Goal: Find contact information: Find contact information

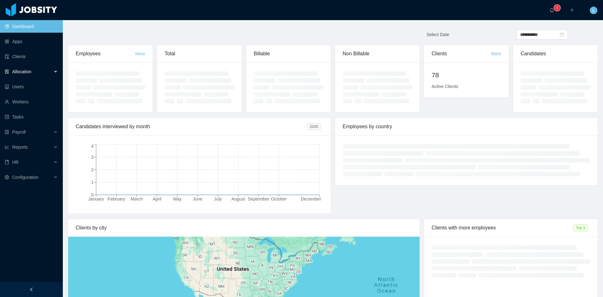
click at [38, 67] on div "Allocation" at bounding box center [31, 71] width 63 height 13
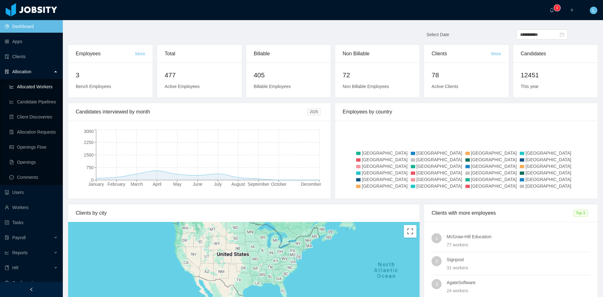
click at [41, 89] on link "Allocated Workers" at bounding box center [33, 86] width 48 height 13
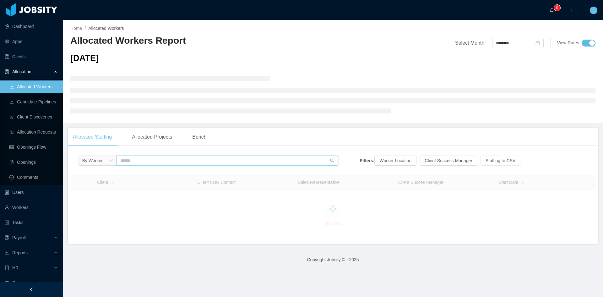
click at [170, 161] on input "text" at bounding box center [227, 160] width 222 height 10
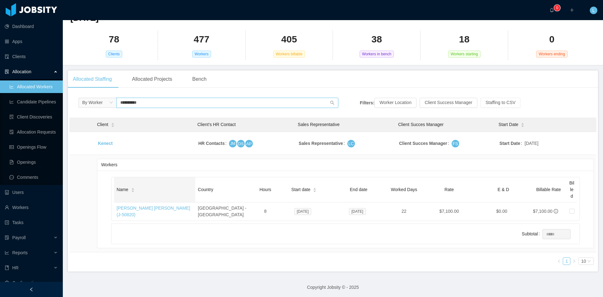
scroll to position [9, 0]
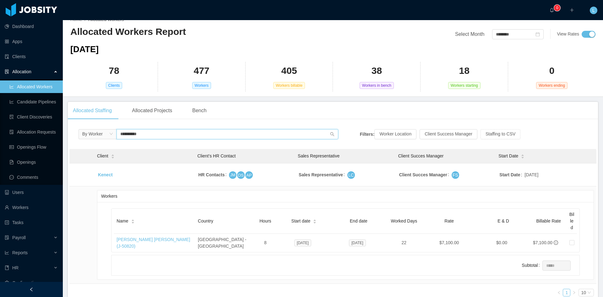
type input "**********"
type input "*********"
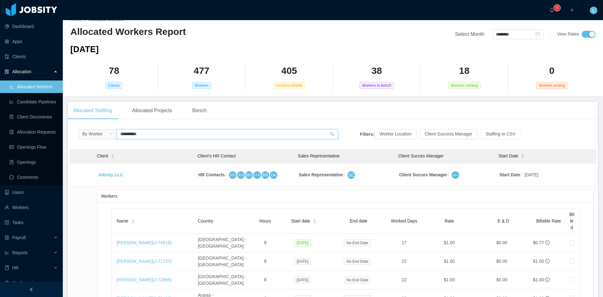
click at [152, 135] on input "**********" at bounding box center [227, 134] width 222 height 10
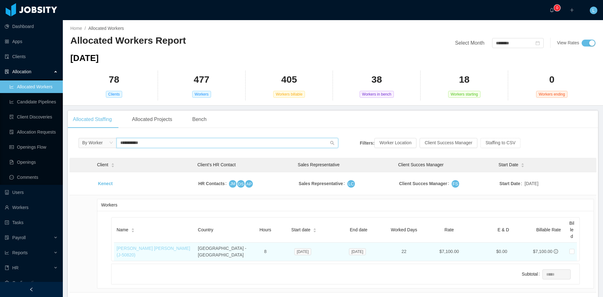
type input "**********"
click at [159, 248] on link "[PERSON_NAME] [PERSON_NAME] (J- 50820 )" at bounding box center [152, 252] width 73 height 12
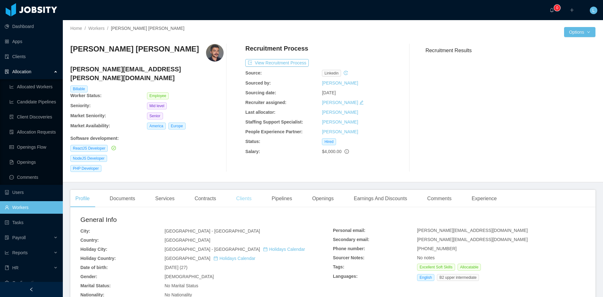
click at [239, 190] on div "Clients" at bounding box center [243, 199] width 25 height 18
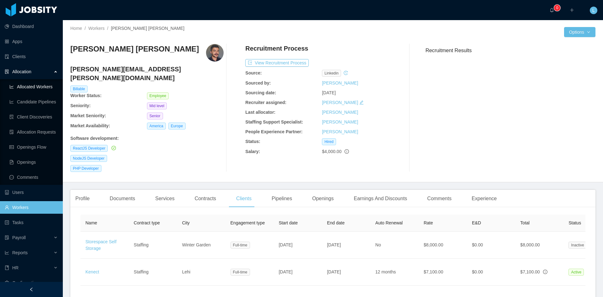
click at [32, 92] on link "Allocated Workers" at bounding box center [33, 86] width 48 height 13
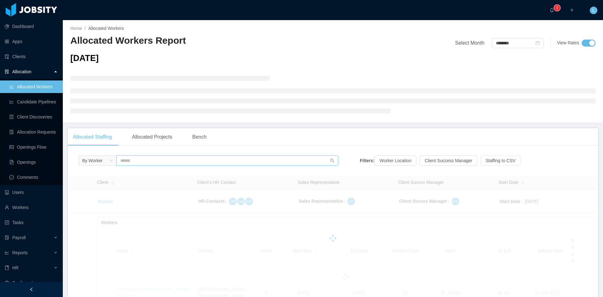
click at [133, 157] on input "text" at bounding box center [227, 160] width 222 height 10
type input "**********"
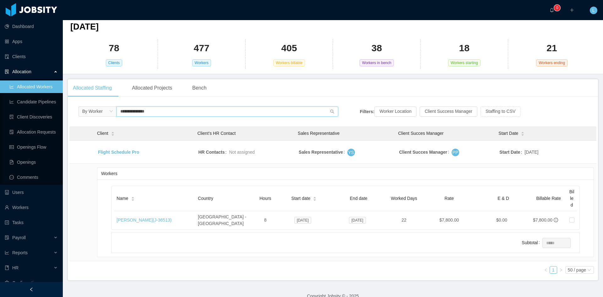
scroll to position [40, 0]
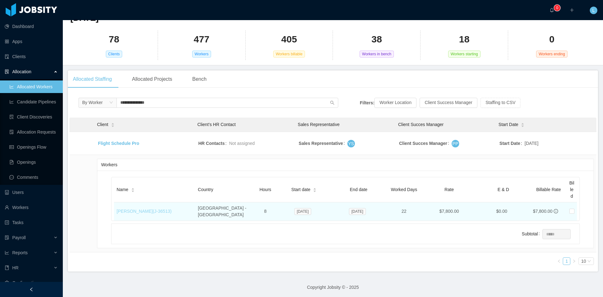
click at [157, 208] on link "[PERSON_NAME] (J- 36513 )" at bounding box center [143, 210] width 55 height 5
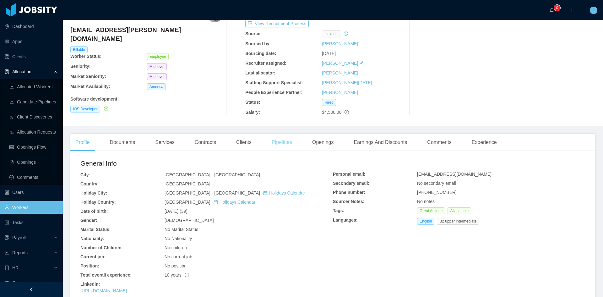
scroll to position [8, 0]
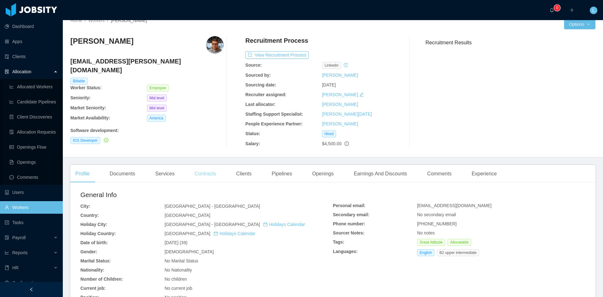
click at [213, 168] on div "Contracts" at bounding box center [205, 174] width 31 height 18
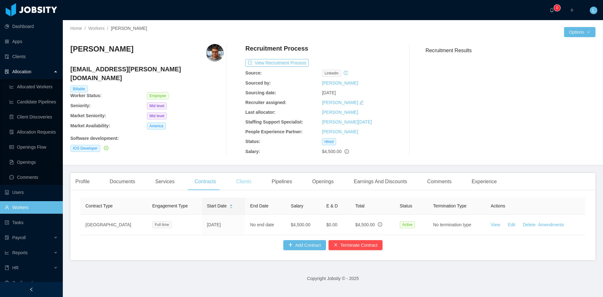
click at [243, 179] on div "Clients" at bounding box center [243, 182] width 25 height 18
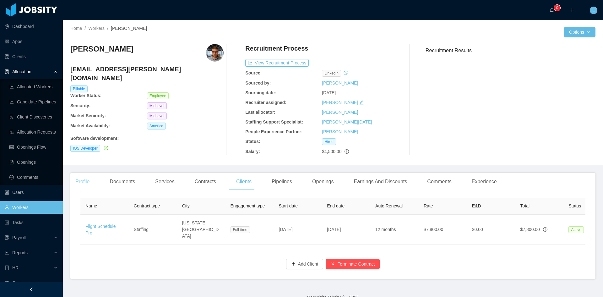
click at [87, 179] on div "Profile" at bounding box center [82, 182] width 24 height 18
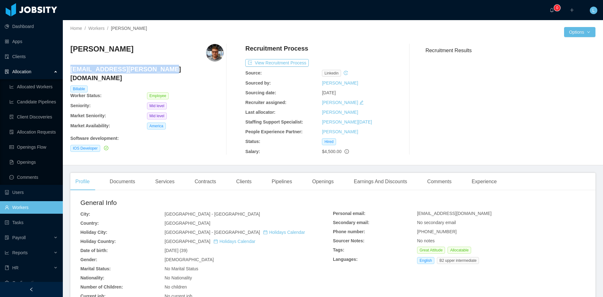
drag, startPoint x: 153, startPoint y: 70, endPoint x: 72, endPoint y: 67, distance: 81.1
click at [71, 67] on h4 "[EMAIL_ADDRESS][PERSON_NAME][DOMAIN_NAME]" at bounding box center [146, 74] width 153 height 18
copy h4 "[EMAIL_ADDRESS][PERSON_NAME][DOMAIN_NAME]"
click at [22, 89] on link "Allocated Workers" at bounding box center [33, 86] width 48 height 13
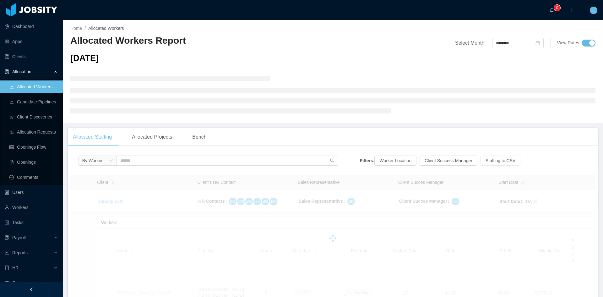
click at [32, 89] on link "Allocated Workers" at bounding box center [33, 86] width 48 height 13
click at [158, 160] on input "text" at bounding box center [227, 160] width 222 height 10
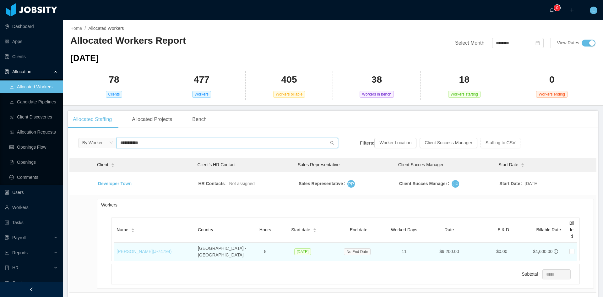
type input "**********"
click at [154, 249] on link "[PERSON_NAME] (J- 74794 )" at bounding box center [143, 251] width 55 height 5
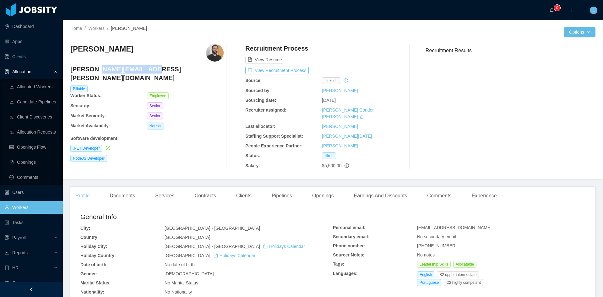
drag, startPoint x: 143, startPoint y: 69, endPoint x: 77, endPoint y: 65, distance: 66.1
click at [84, 65] on h4 "[PERSON_NAME][EMAIL_ADDRESS][PERSON_NAME][DOMAIN_NAME]" at bounding box center [146, 74] width 153 height 18
drag, startPoint x: 74, startPoint y: 65, endPoint x: 70, endPoint y: 64, distance: 3.5
click at [70, 64] on div "Home / Workers / [PERSON_NAME] / Options [PERSON_NAME] [PERSON_NAME][EMAIL_ADDR…" at bounding box center [333, 99] width 540 height 159
click at [139, 70] on h4 "[PERSON_NAME][EMAIL_ADDRESS][PERSON_NAME][DOMAIN_NAME]" at bounding box center [146, 74] width 153 height 18
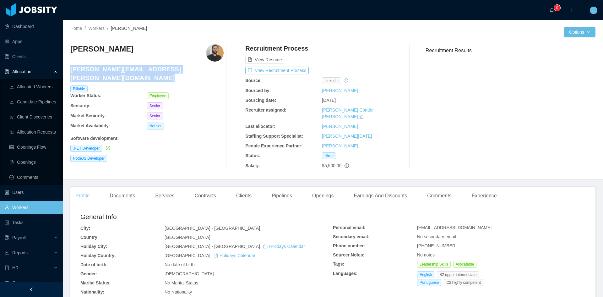
drag, startPoint x: 139, startPoint y: 70, endPoint x: 75, endPoint y: 71, distance: 64.4
click at [75, 71] on h4 "[PERSON_NAME][EMAIL_ADDRESS][PERSON_NAME][DOMAIN_NAME]" at bounding box center [146, 74] width 153 height 18
click at [40, 82] on link "Allocated Workers" at bounding box center [33, 86] width 48 height 13
